Goal: Task Accomplishment & Management: Manage account settings

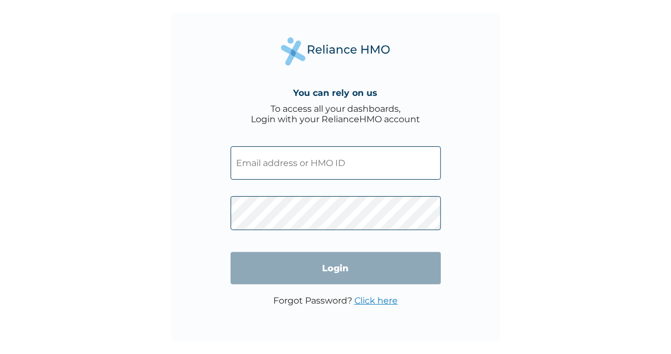
drag, startPoint x: 0, startPoint y: 0, endPoint x: 321, endPoint y: 157, distance: 357.1
click at [321, 157] on input "text" at bounding box center [336, 162] width 210 height 33
type input "[EMAIL_ADDRESS][DOMAIN_NAME]"
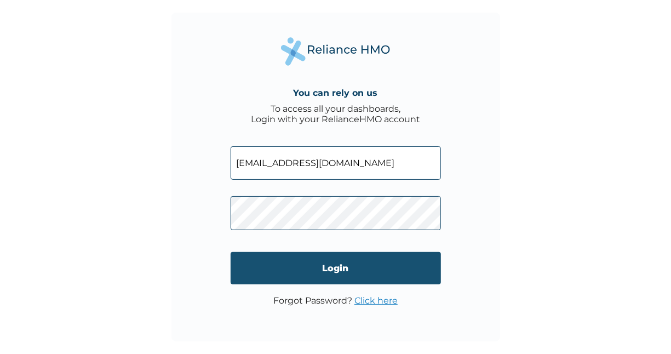
click at [325, 265] on input "Login" at bounding box center [336, 268] width 210 height 32
